Goal: Find specific page/section: Find specific page/section

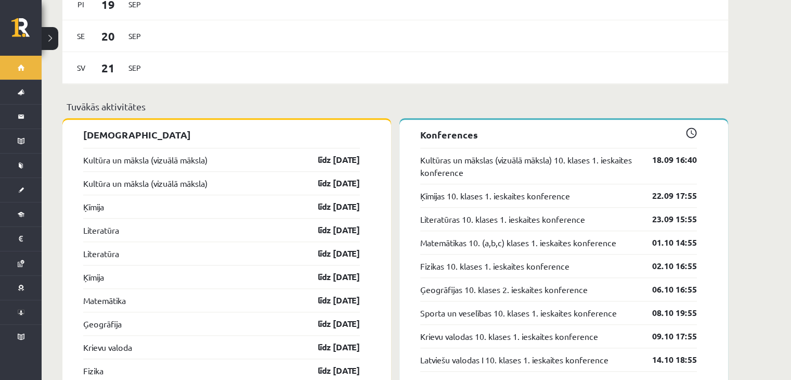
scroll to position [917, 0]
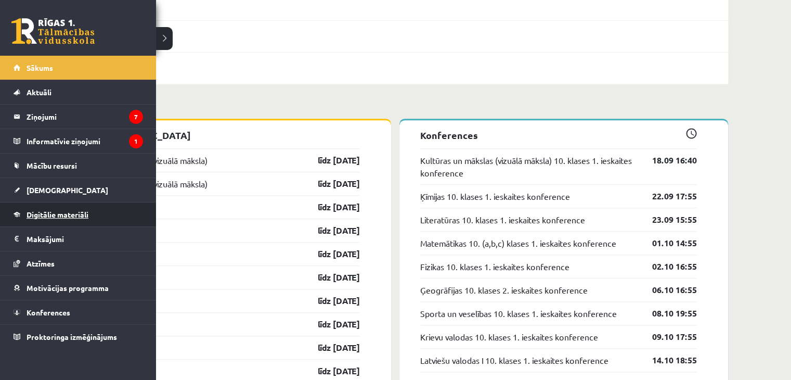
click at [37, 214] on span "Digitālie materiāli" at bounding box center [58, 214] width 62 height 9
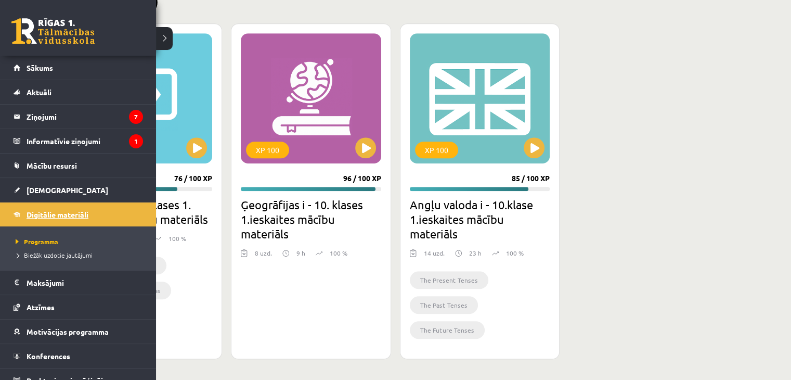
scroll to position [682, 0]
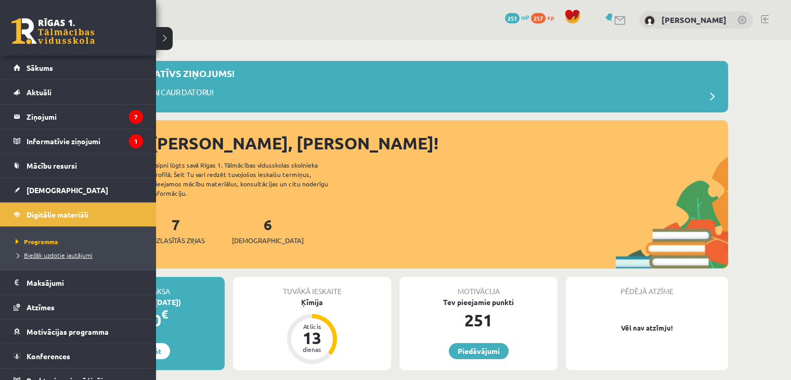
click at [17, 255] on span "Biežāk uzdotie jautājumi" at bounding box center [53, 255] width 80 height 8
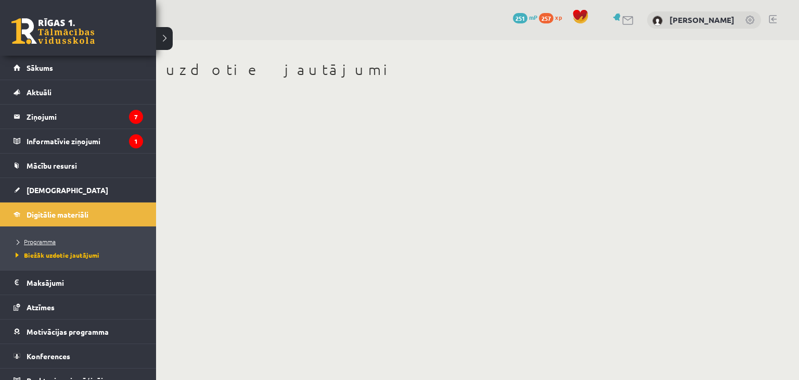
click at [32, 241] on span "Programma" at bounding box center [34, 241] width 43 height 8
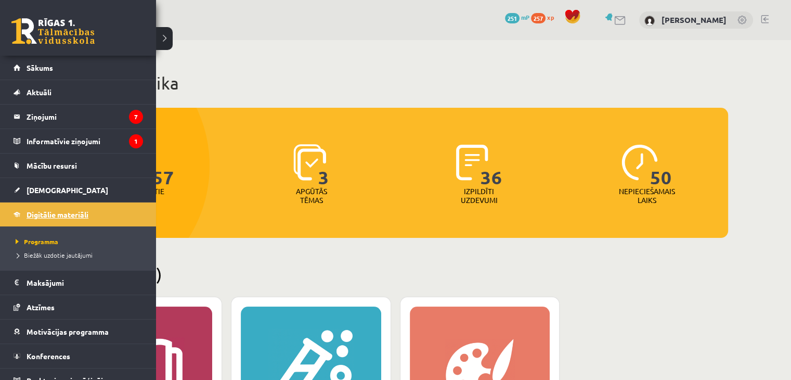
click at [37, 202] on link "Digitālie materiāli" at bounding box center [79, 214] width 130 height 24
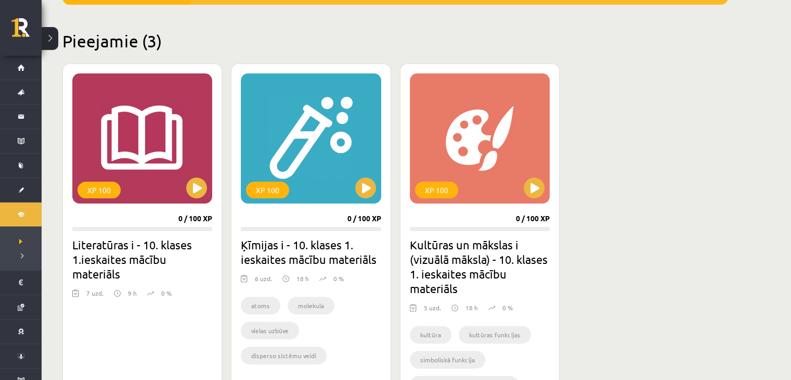
scroll to position [259, 0]
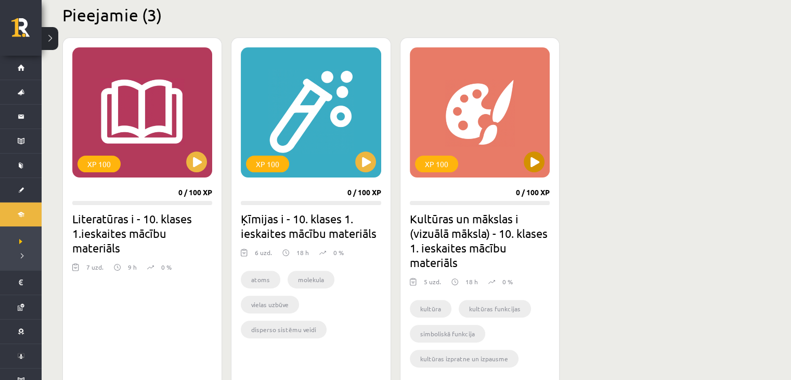
click at [543, 151] on div "XP 100" at bounding box center [480, 112] width 140 height 130
